Goal: Obtain resource: Download file/media

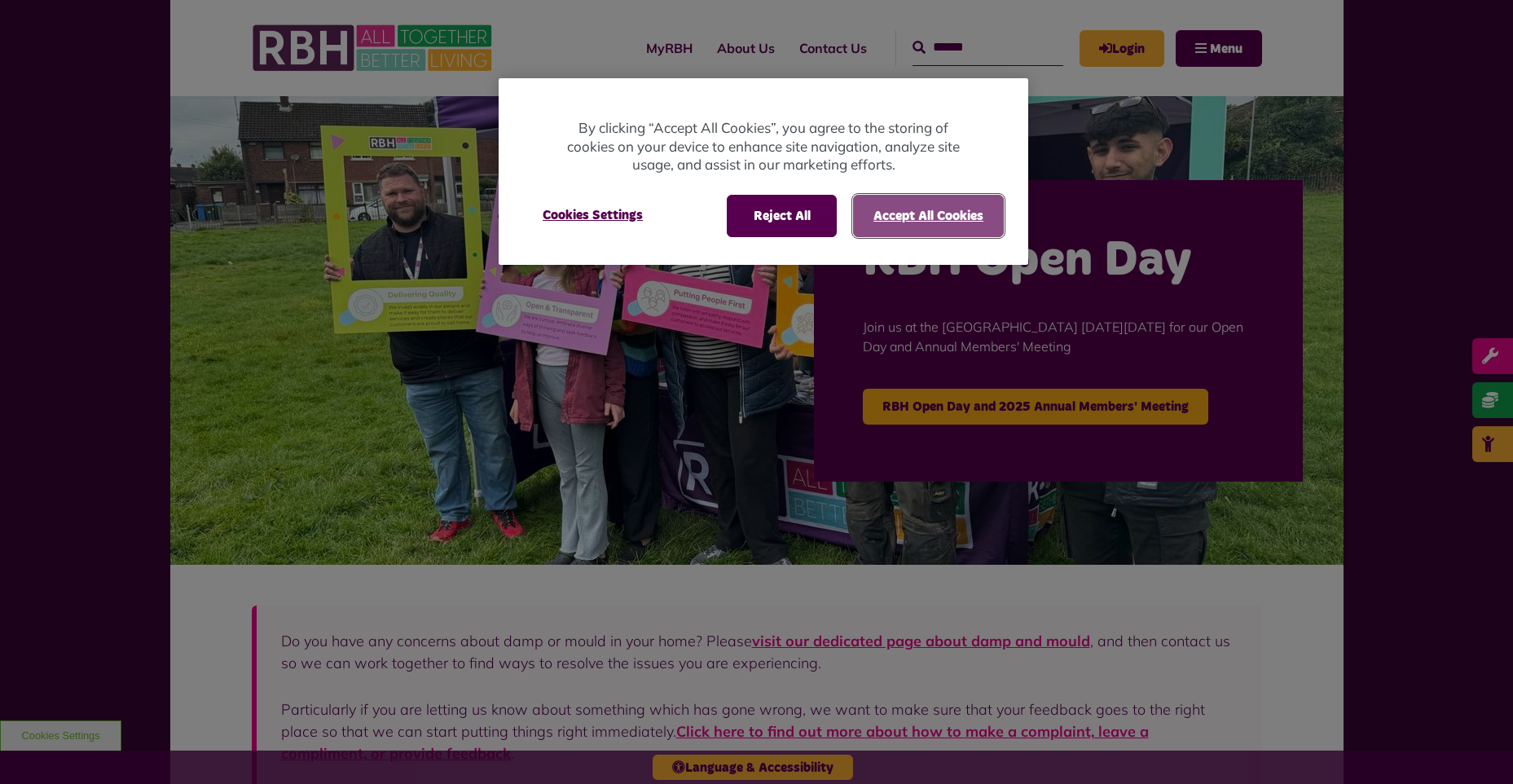
click at [903, 217] on button "Accept All Cookies" at bounding box center [929, 216] width 151 height 42
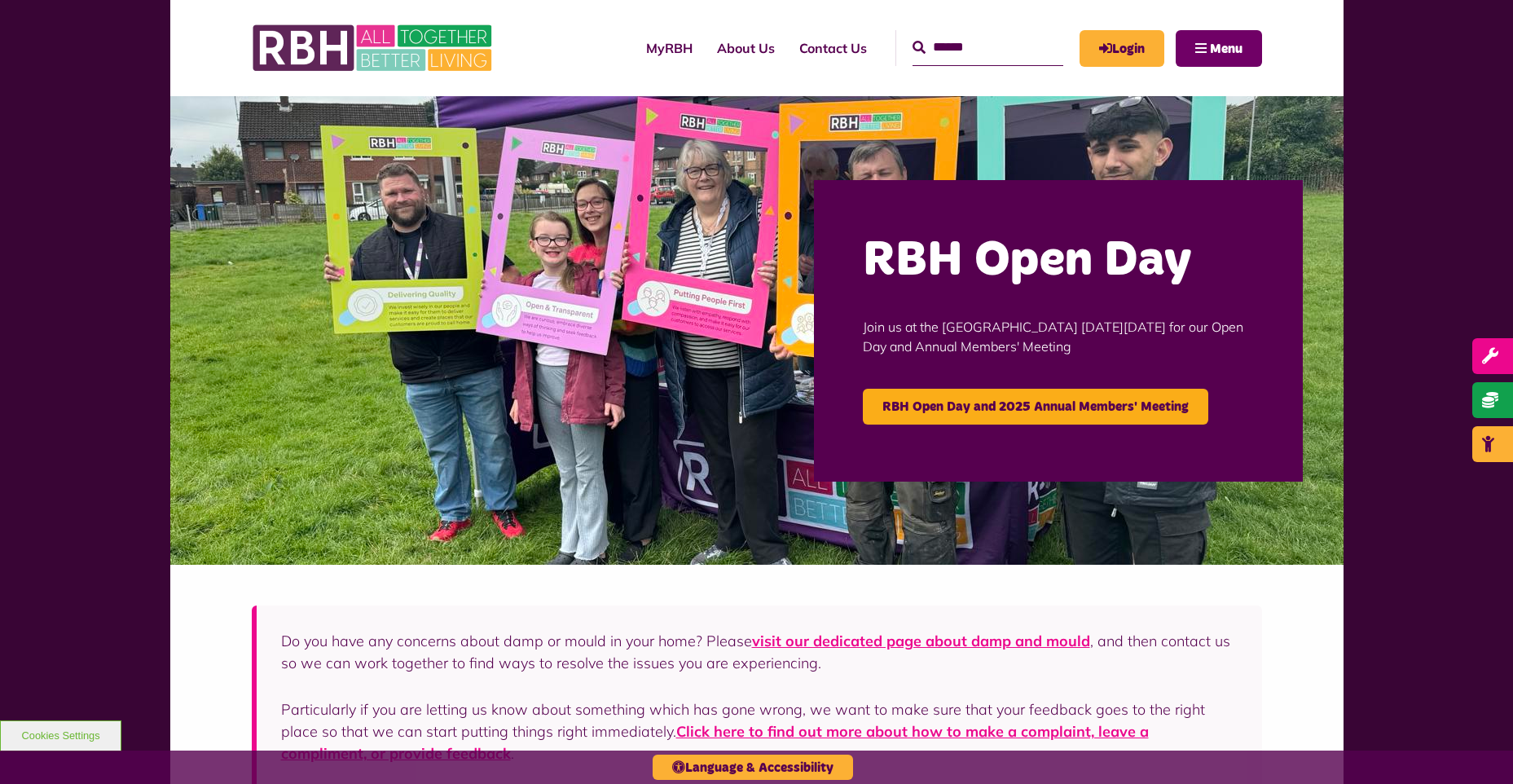
click at [1221, 50] on span "Menu" at bounding box center [1226, 49] width 33 height 13
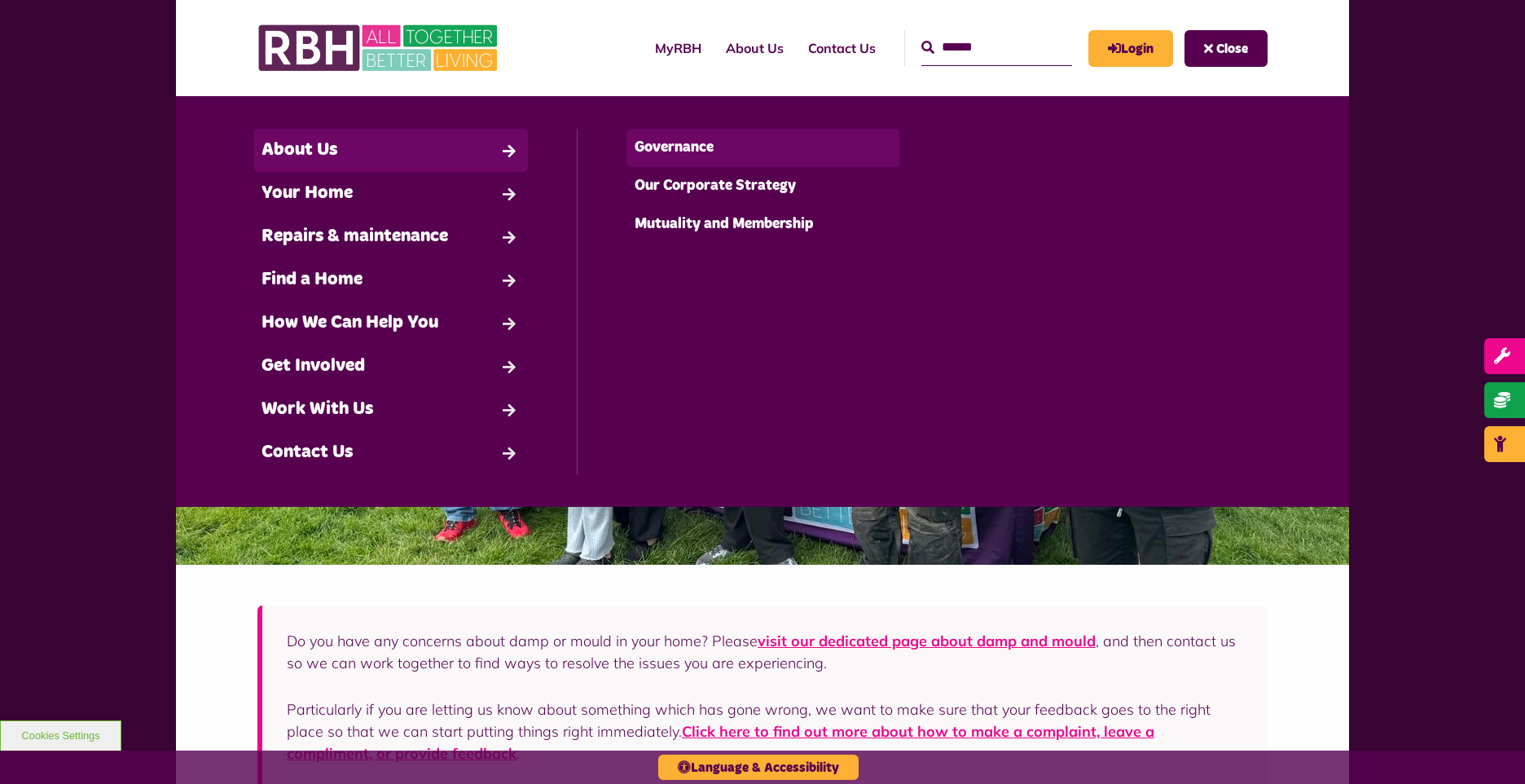
click at [657, 157] on link "Governance" at bounding box center [764, 148] width 274 height 38
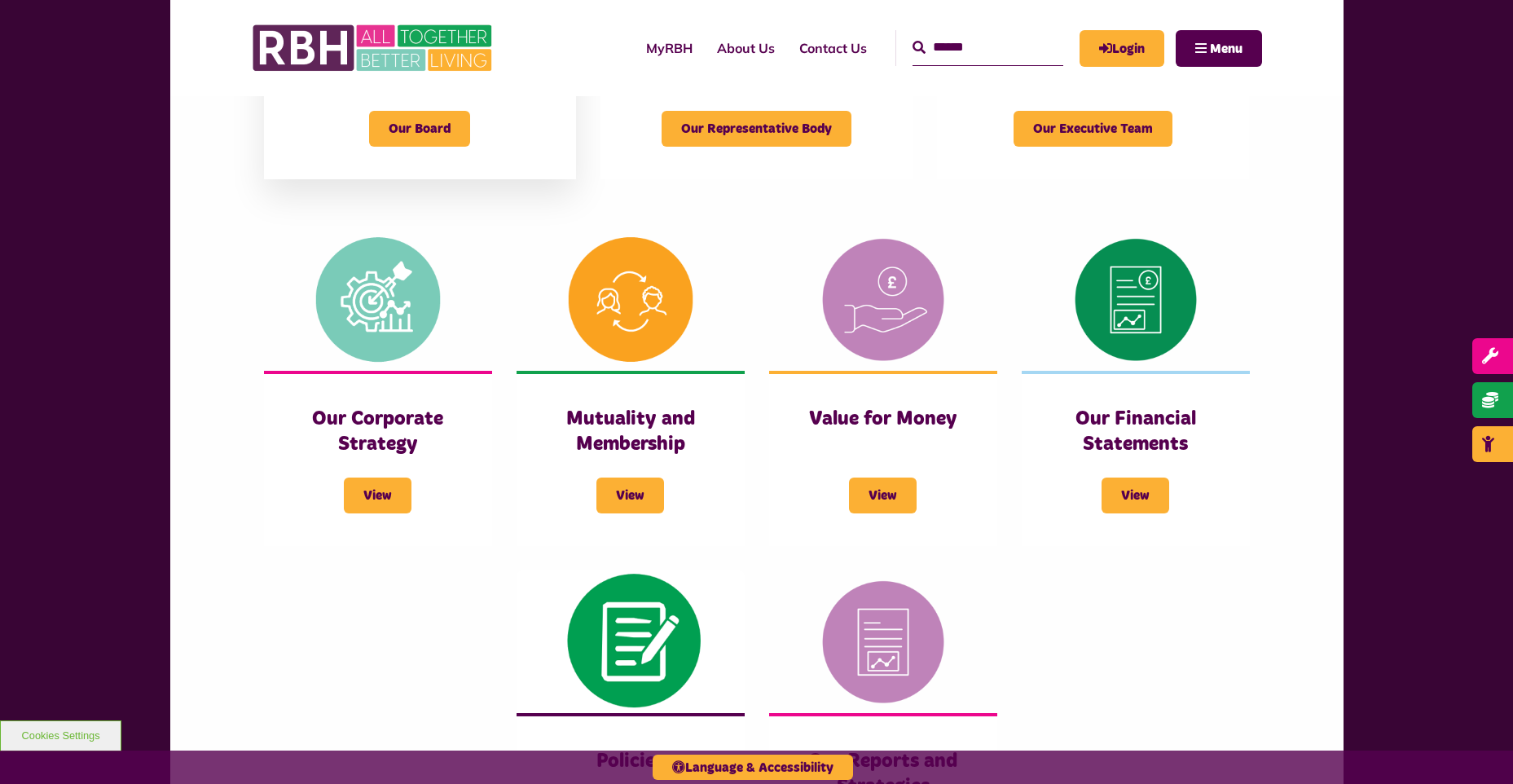
scroll to position [570, 0]
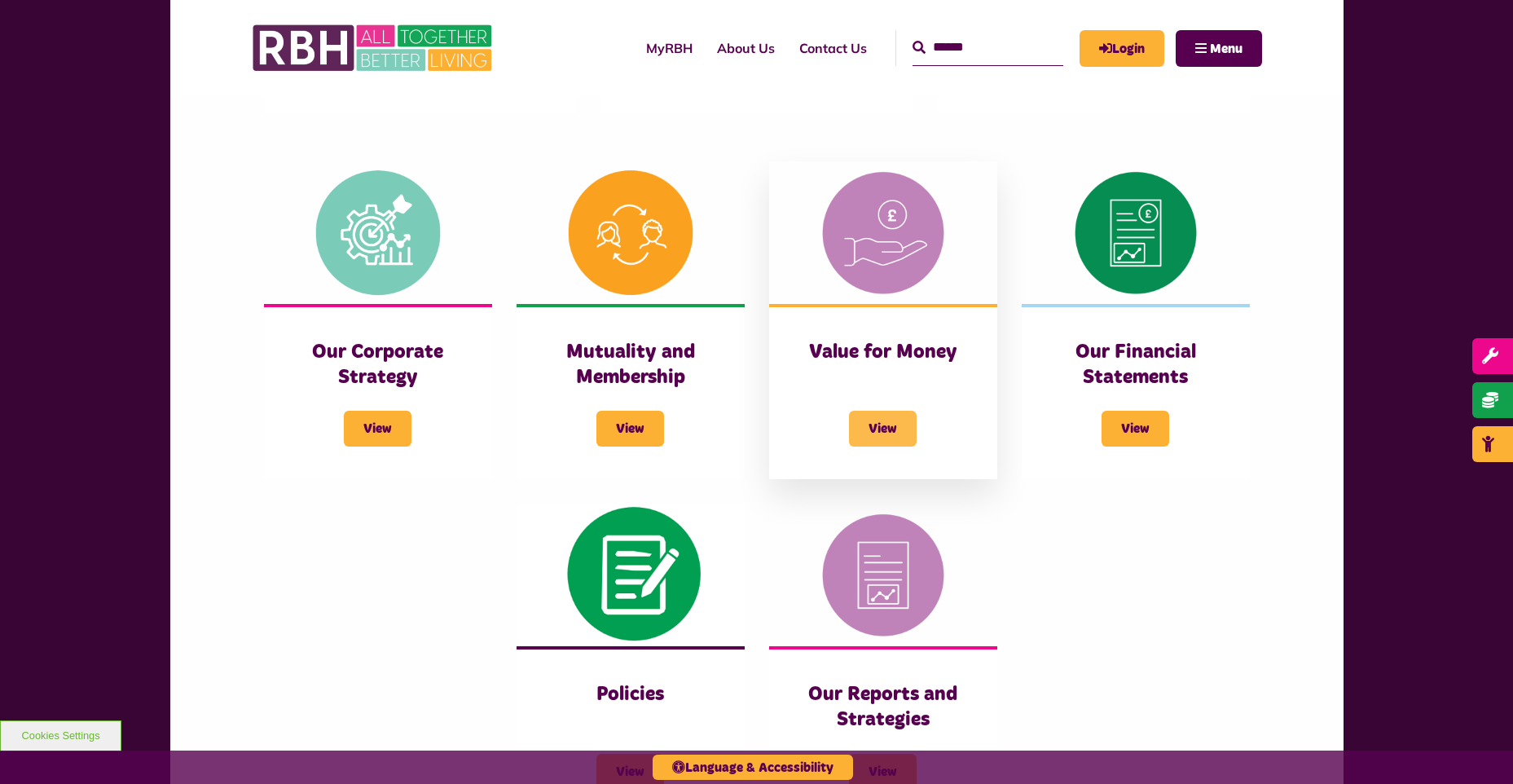
click at [894, 437] on span "View" at bounding box center [883, 429] width 68 height 36
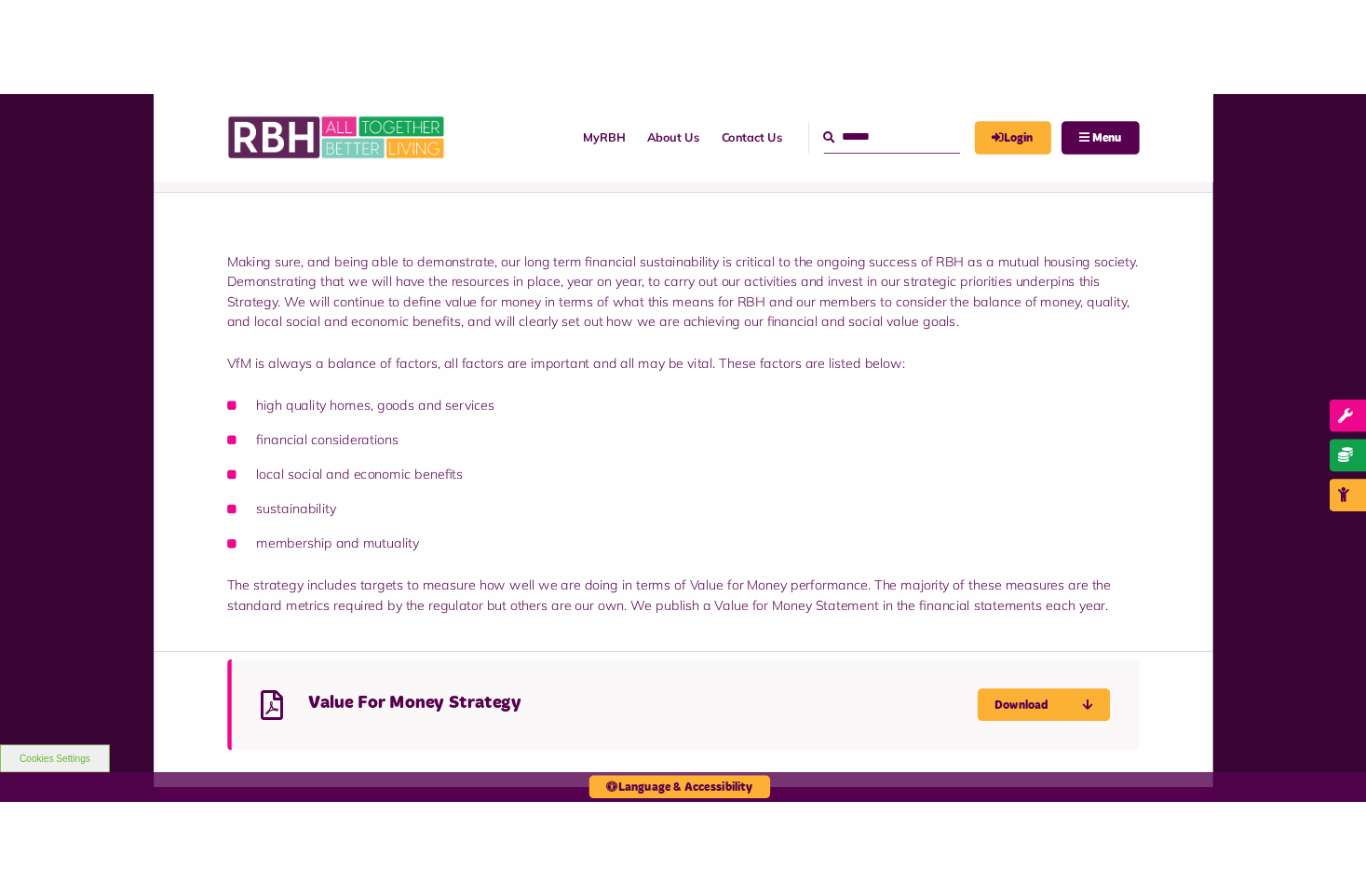
scroll to position [279, 0]
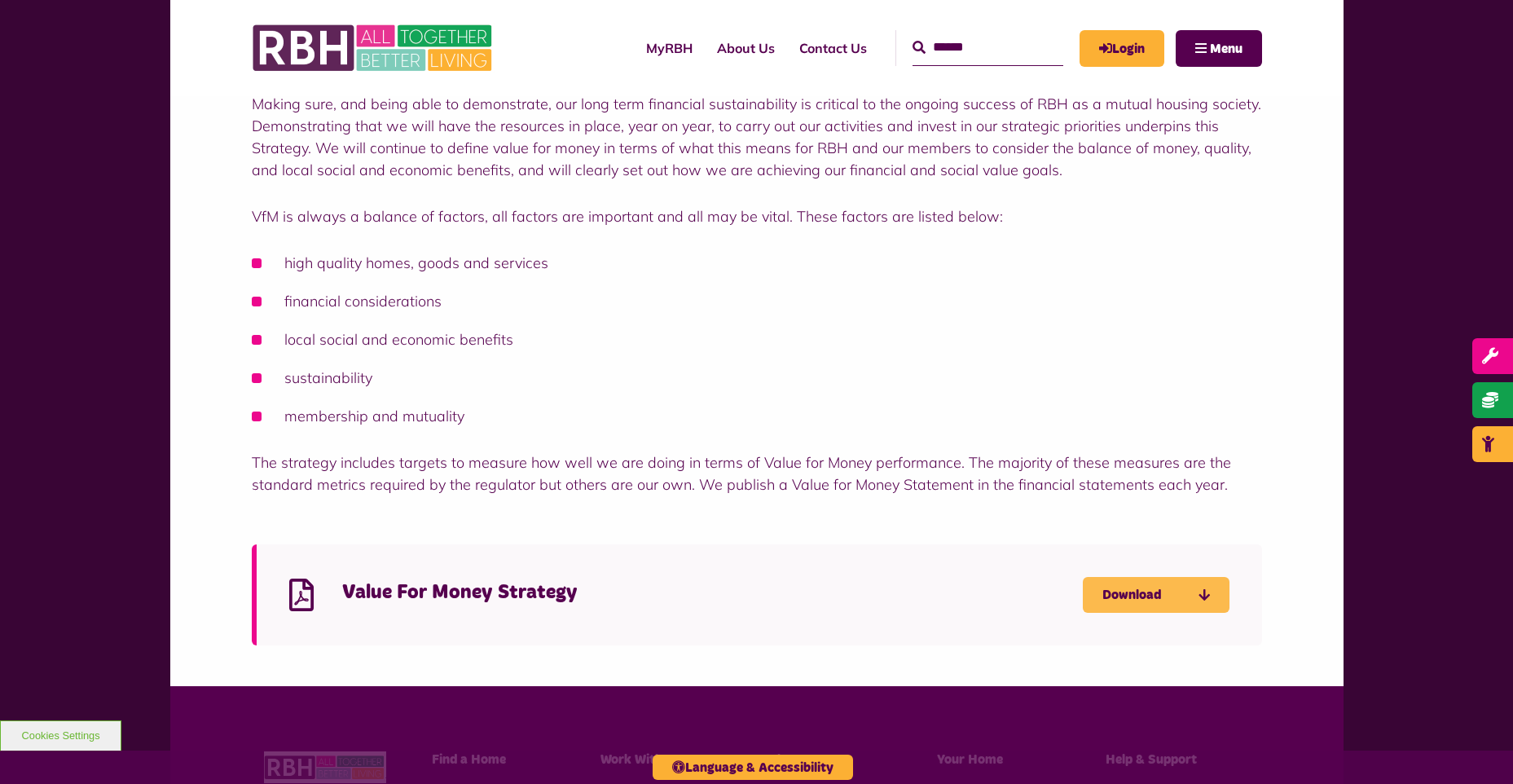
click at [1116, 592] on link "Download" at bounding box center [1157, 595] width 147 height 36
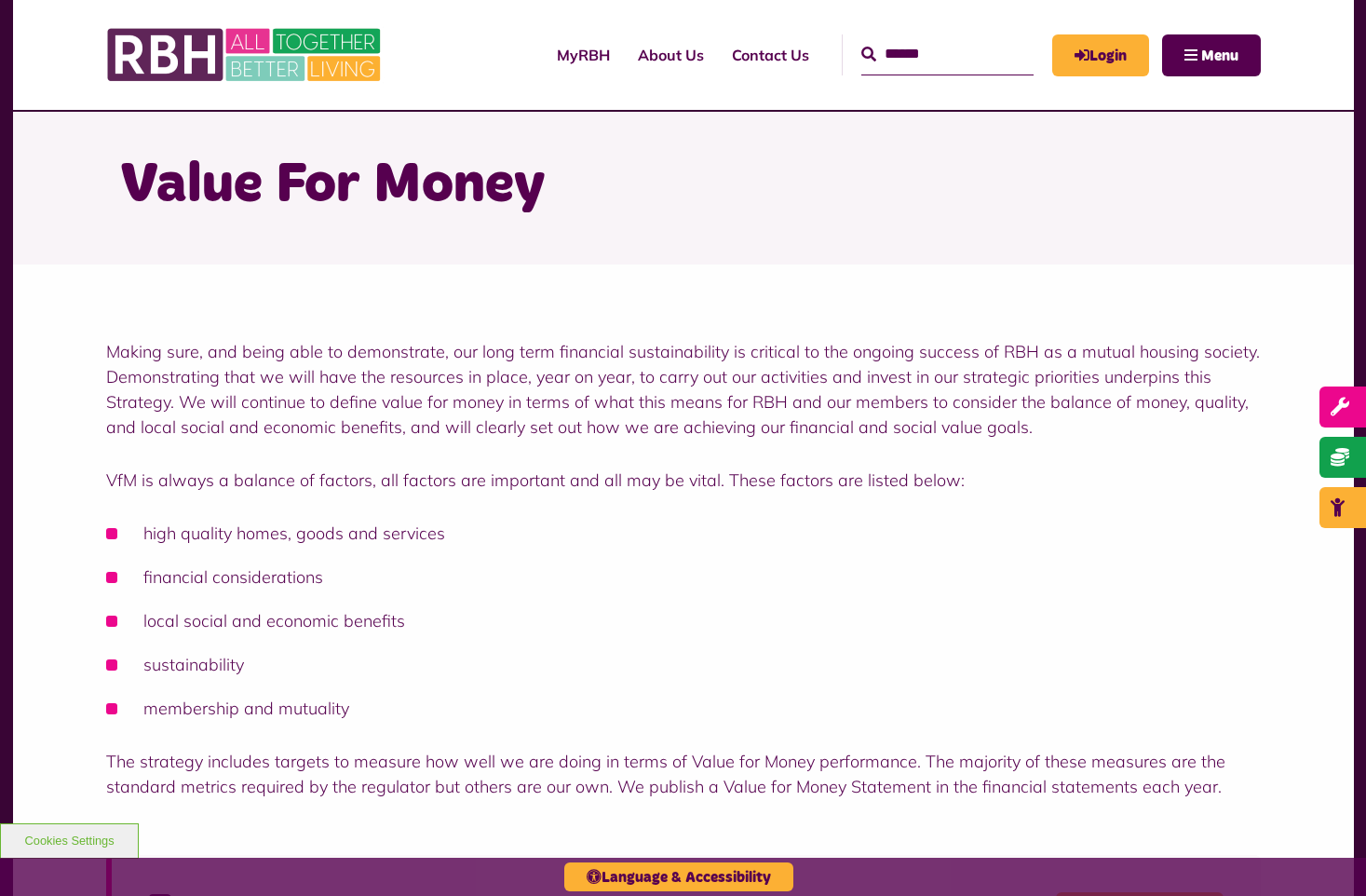
scroll to position [0, 0]
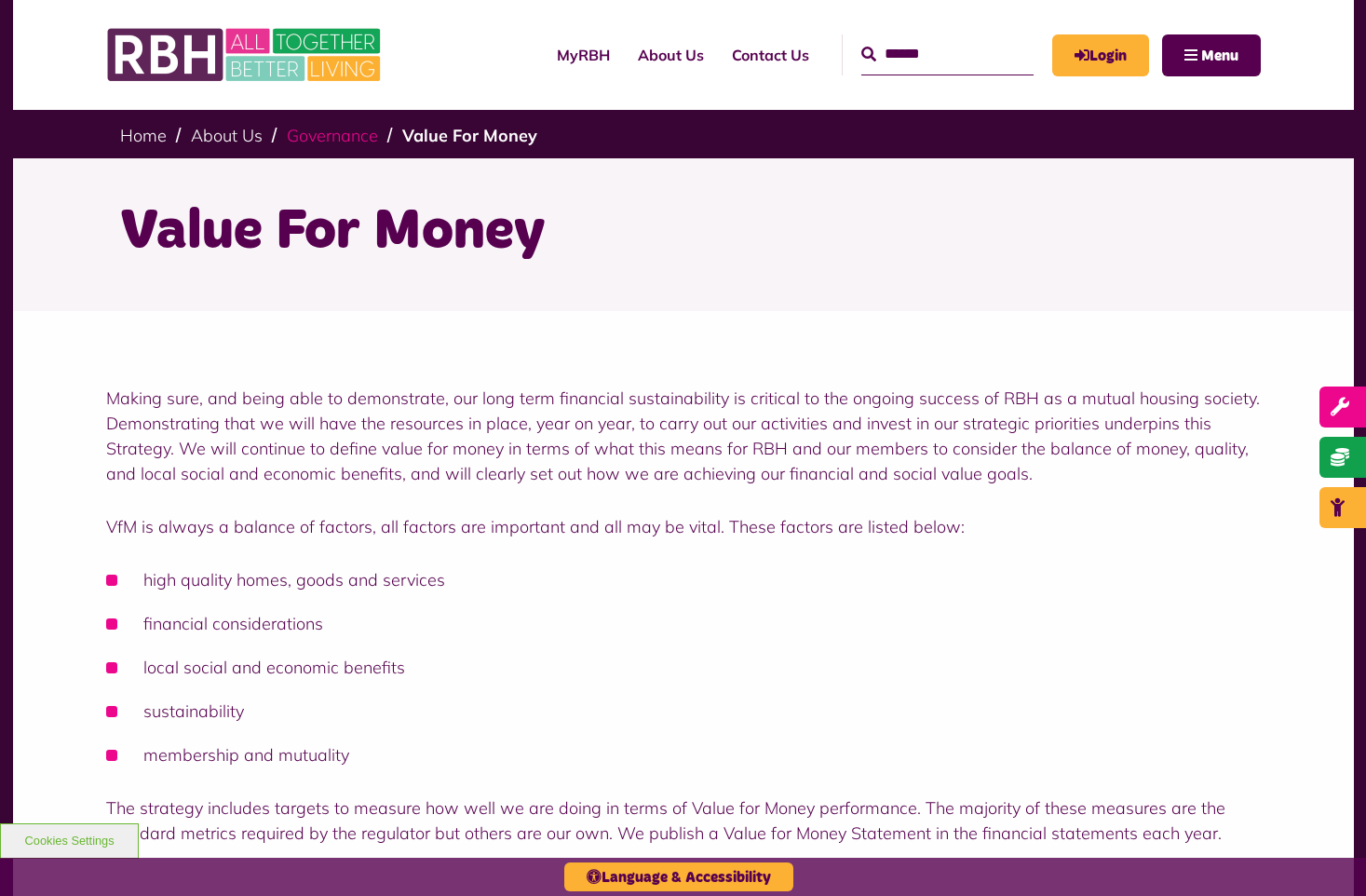
click at [331, 129] on link "Governance" at bounding box center [333, 135] width 91 height 21
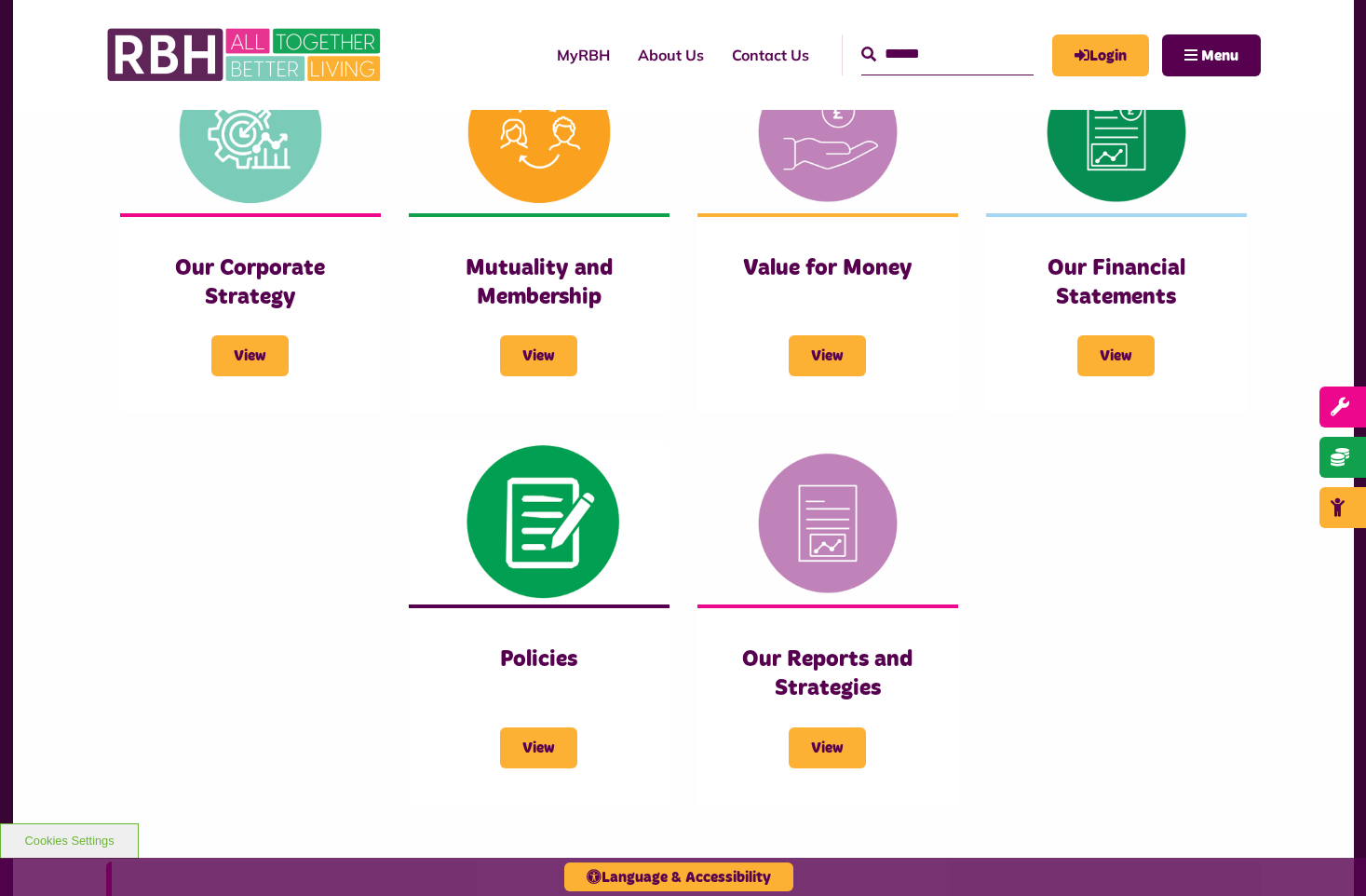
scroll to position [838, 0]
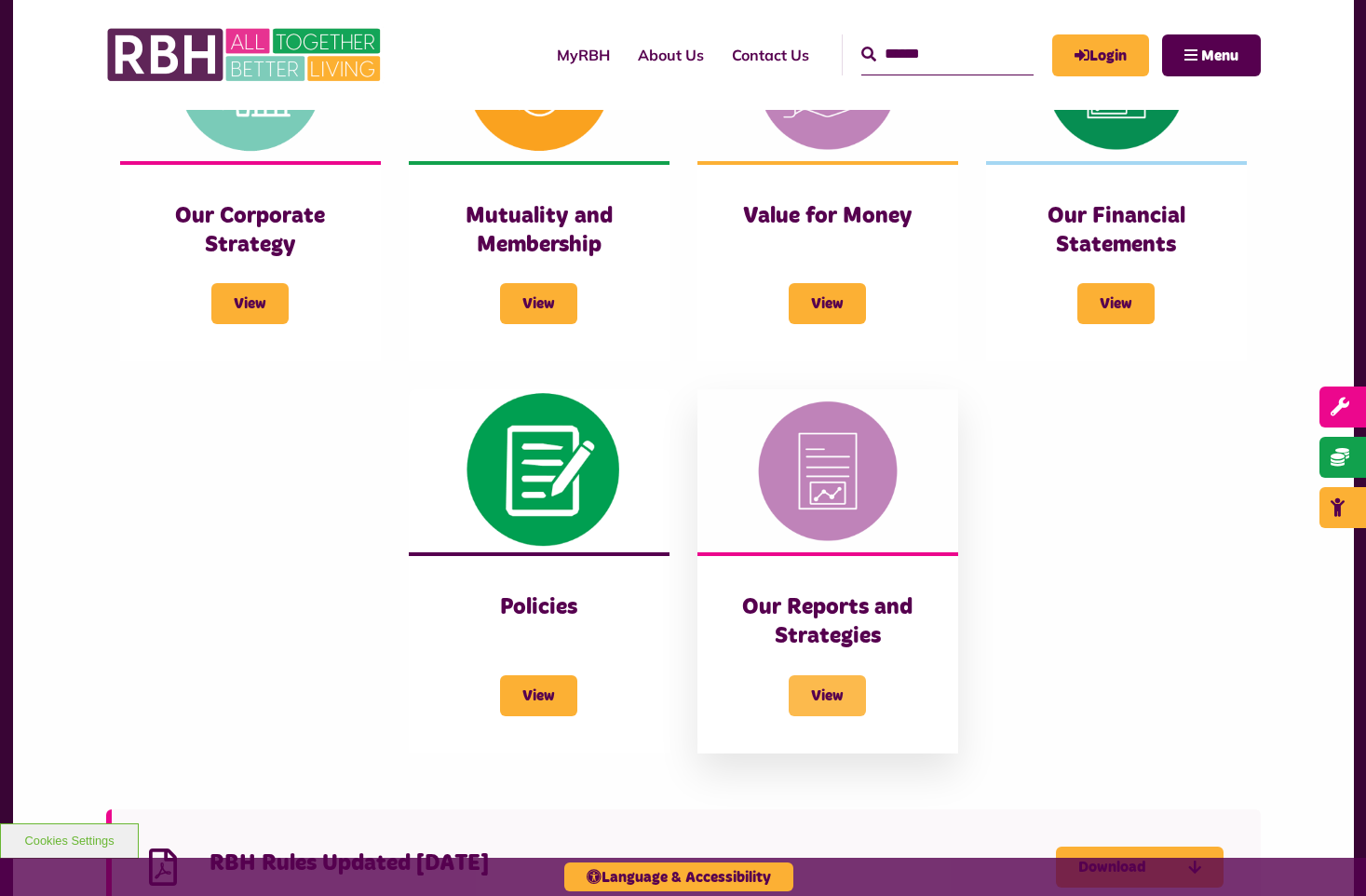
click at [832, 686] on span "View" at bounding box center [827, 696] width 77 height 41
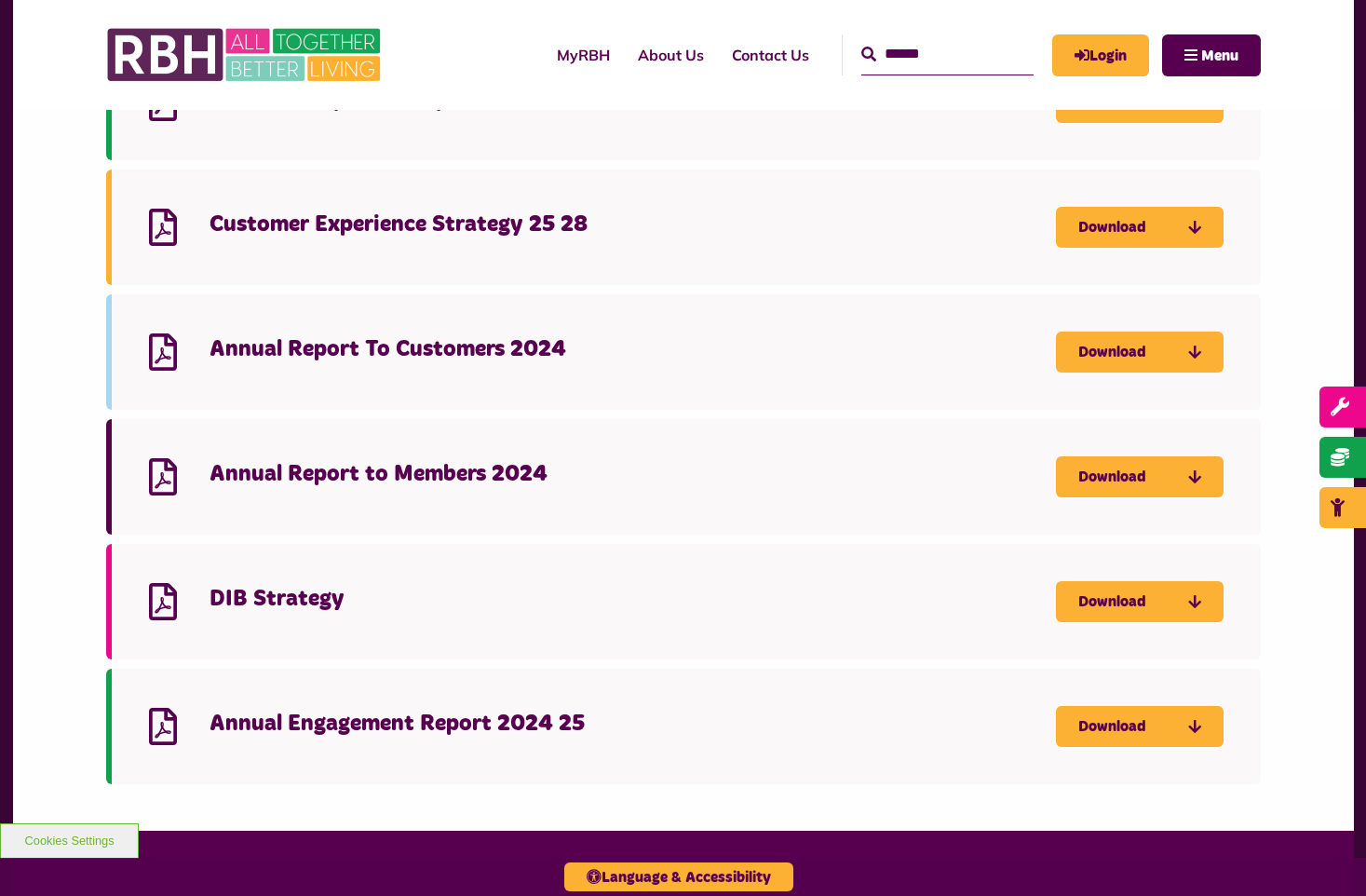
scroll to position [838, 0]
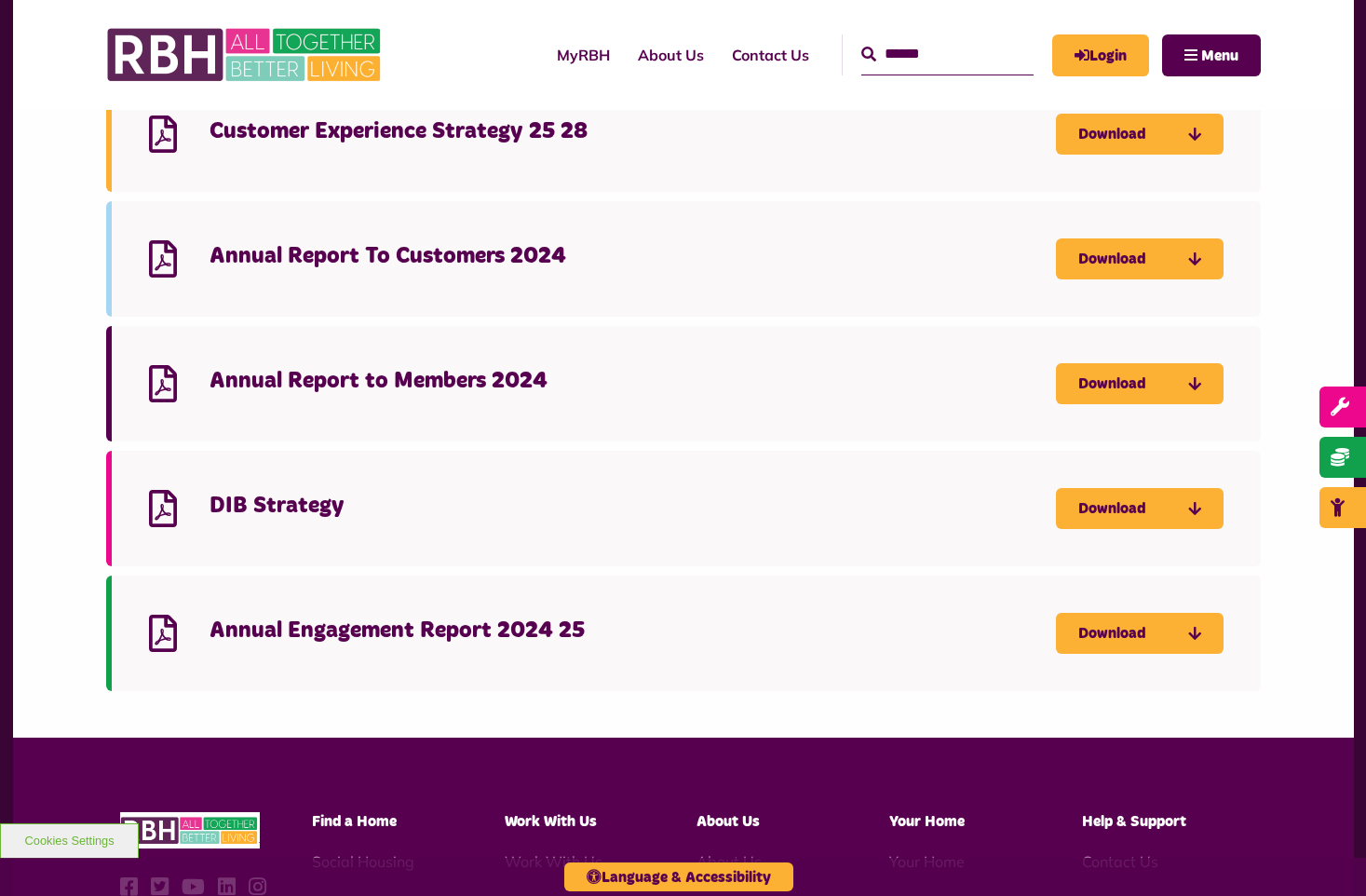
click at [339, 389] on h4 "Annual Report to Members 2024" at bounding box center [633, 381] width 847 height 29
click at [1114, 262] on link "Download" at bounding box center [1141, 259] width 168 height 41
